Goal: Navigation & Orientation: Find specific page/section

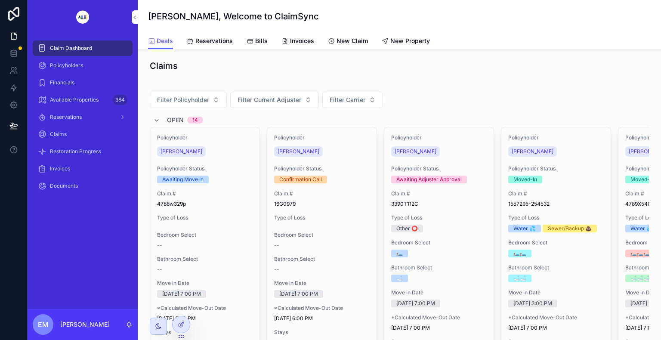
click at [328, 40] on icon "scrollable content" at bounding box center [331, 41] width 7 height 7
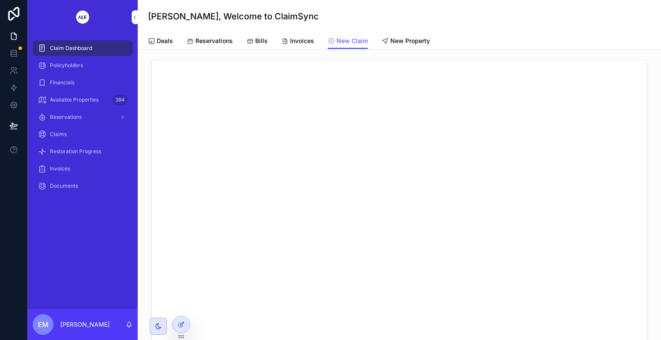
click at [165, 43] on span "Deals" at bounding box center [165, 41] width 16 height 9
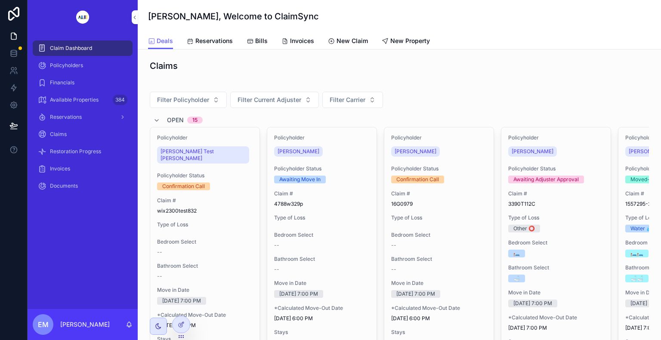
click at [192, 152] on span "[PERSON_NAME] Test [PERSON_NAME]" at bounding box center [202, 155] width 85 height 14
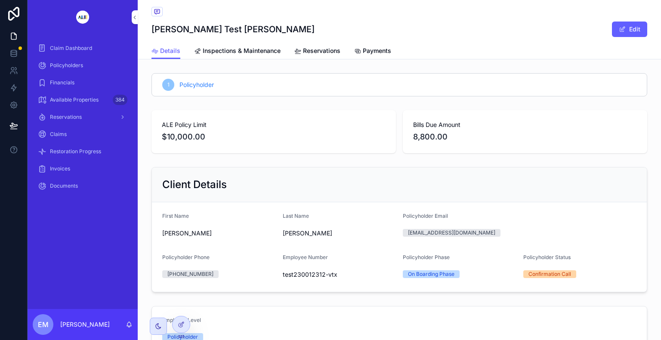
click at [303, 51] on span "Reservations" at bounding box center [321, 50] width 37 height 9
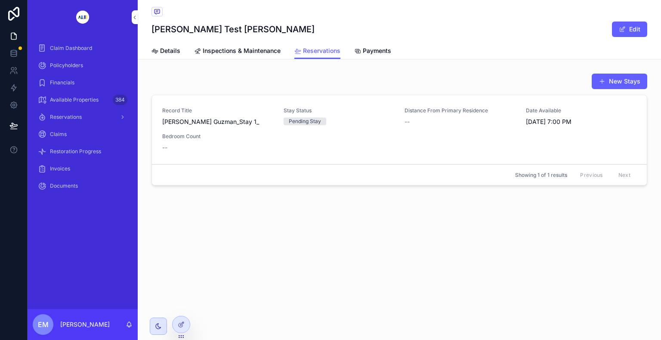
click at [330, 54] on span "Payments" at bounding box center [377, 50] width 28 height 9
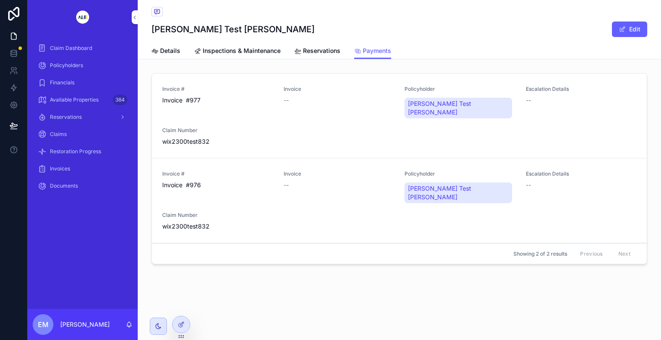
click at [319, 53] on span "Reservations" at bounding box center [321, 50] width 37 height 9
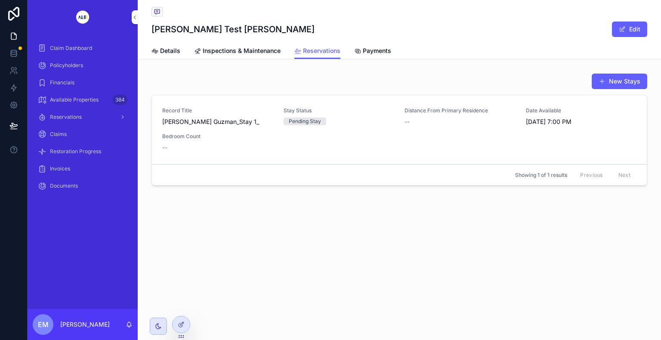
click at [262, 47] on span "Inspections & Maintenance" at bounding box center [242, 50] width 78 height 9
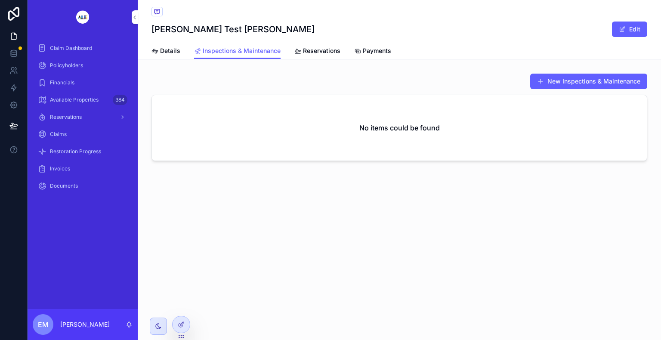
click at [173, 52] on span "Details" at bounding box center [170, 50] width 20 height 9
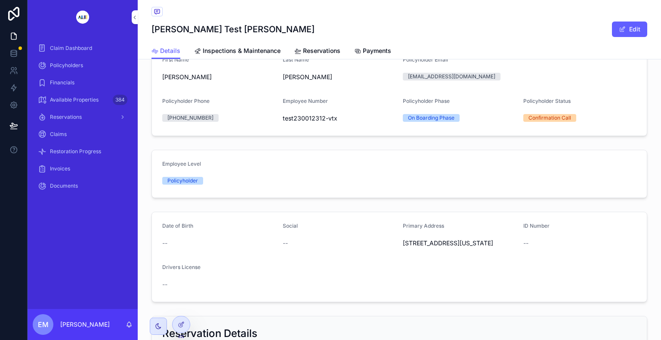
scroll to position [172, 0]
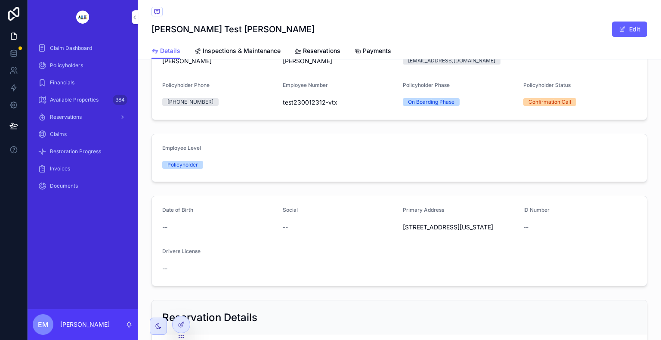
click at [66, 99] on span "Available Properties" at bounding box center [74, 99] width 49 height 7
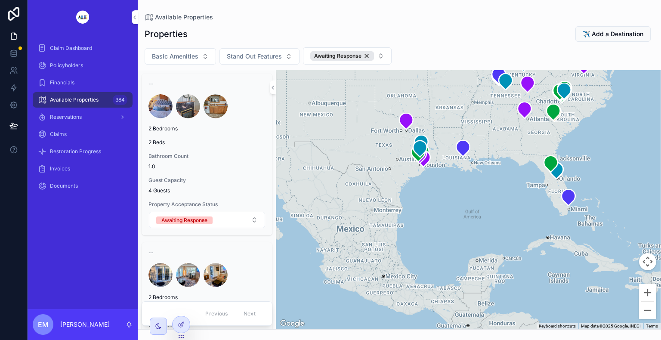
drag, startPoint x: 402, startPoint y: 290, endPoint x: 389, endPoint y: 185, distance: 105.8
click at [330, 185] on div "scrollable content" at bounding box center [468, 199] width 385 height 259
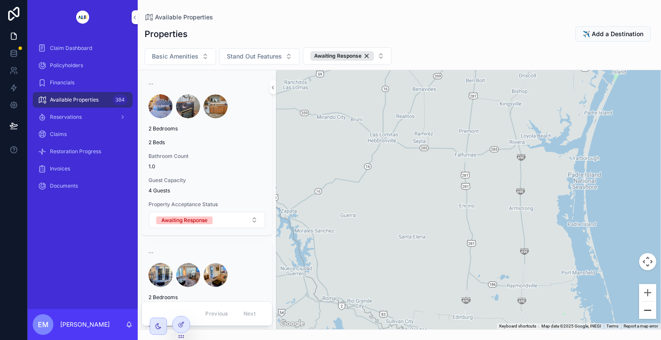
click at [330, 312] on button "Zoom out" at bounding box center [647, 310] width 17 height 17
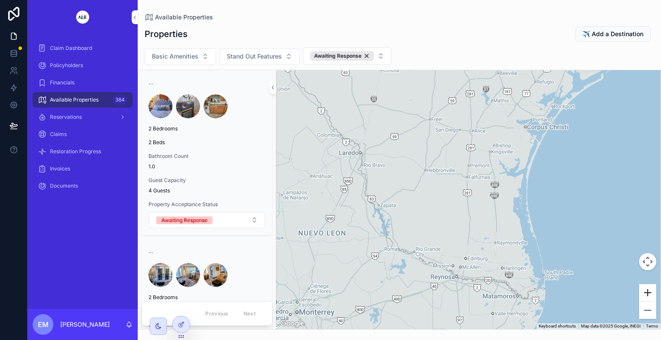
click at [330, 292] on button "Zoom in" at bounding box center [647, 292] width 17 height 17
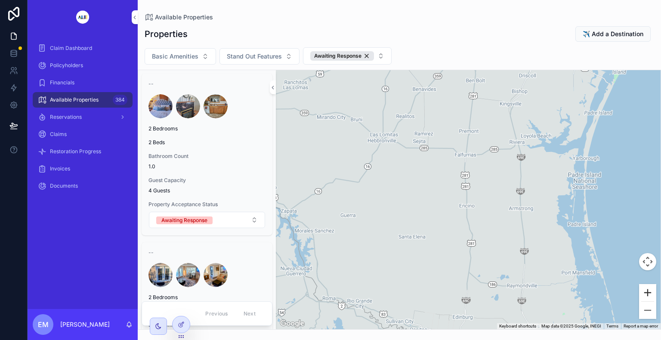
click at [330, 291] on button "Zoom in" at bounding box center [647, 292] width 17 height 17
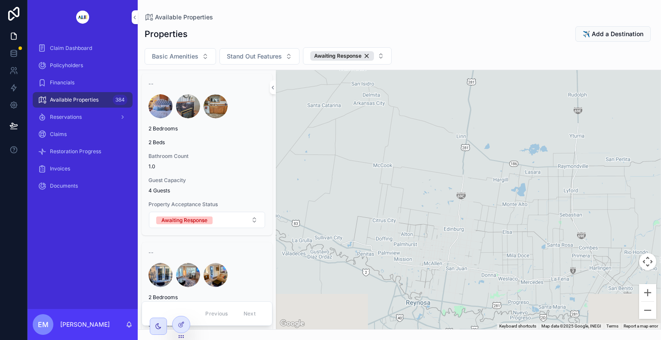
drag, startPoint x: 541, startPoint y: 250, endPoint x: 537, endPoint y: 44, distance: 205.7
click at [330, 44] on div "Properties ✈️ Add a Destination Basic Amenities Stand Out Features Awaiting Res…" at bounding box center [399, 175] width 523 height 309
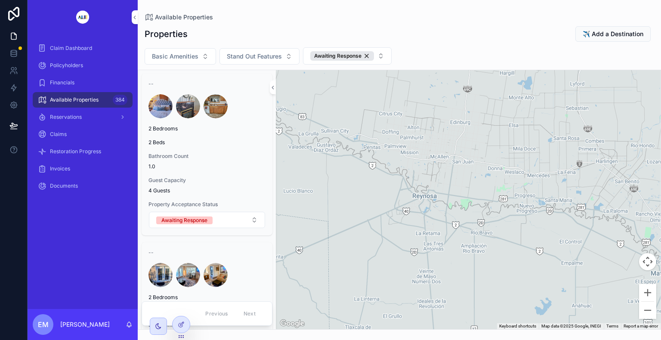
drag, startPoint x: 484, startPoint y: 204, endPoint x: 491, endPoint y: 102, distance: 101.8
click at [330, 99] on div "scrollable content" at bounding box center [468, 199] width 385 height 259
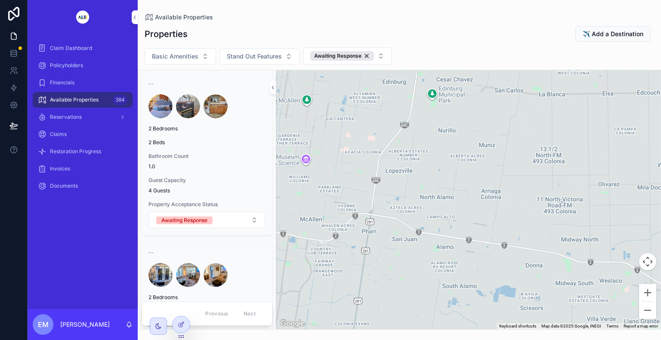
click at [246, 220] on button "Awaiting Response" at bounding box center [207, 220] width 116 height 16
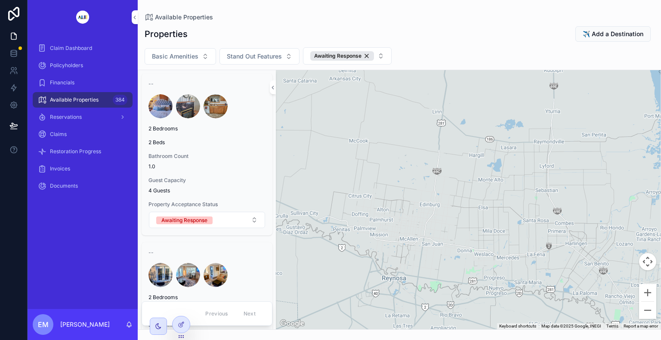
drag, startPoint x: 424, startPoint y: 153, endPoint x: 437, endPoint y: 197, distance: 46.0
click at [330, 197] on div "scrollable content" at bounding box center [468, 199] width 385 height 259
click at [330, 314] on button "Zoom out" at bounding box center [647, 310] width 17 height 17
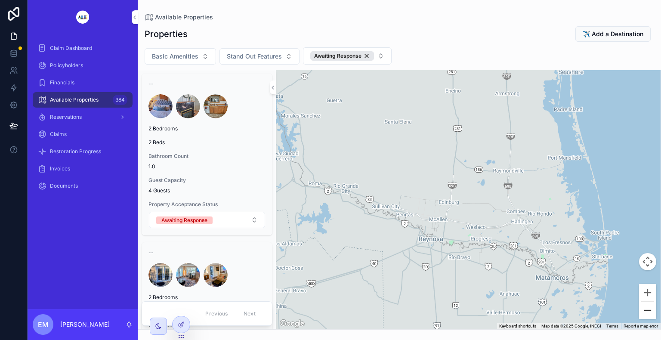
click at [330, 314] on button "Zoom out" at bounding box center [647, 310] width 17 height 17
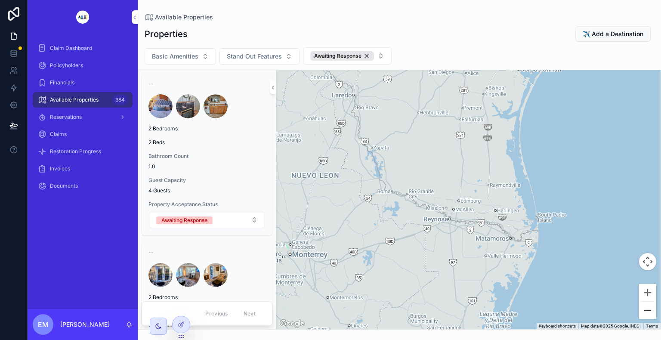
click at [330, 314] on button "Zoom out" at bounding box center [647, 310] width 17 height 17
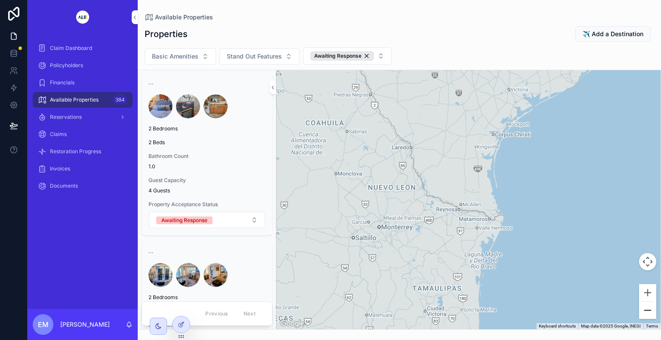
click at [330, 314] on button "Zoom out" at bounding box center [647, 310] width 17 height 17
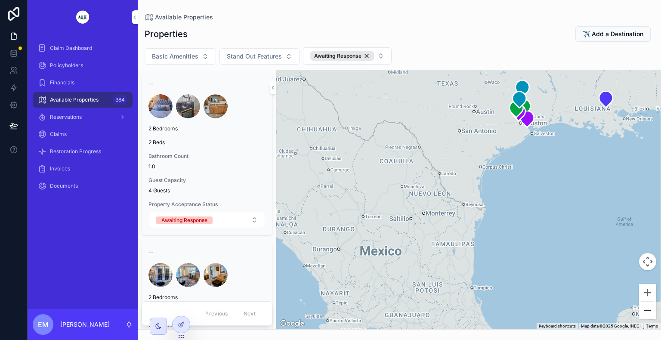
click at [330, 314] on button "Zoom out" at bounding box center [647, 310] width 17 height 17
